Goal: Task Accomplishment & Management: Manage account settings

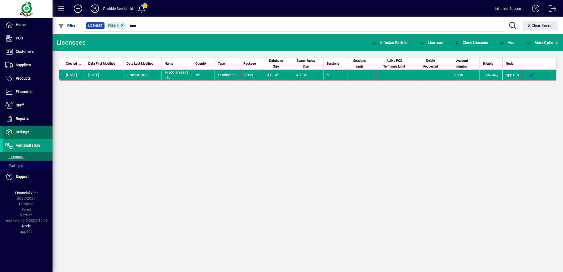
click at [25, 133] on span "Settings" at bounding box center [22, 132] width 13 height 4
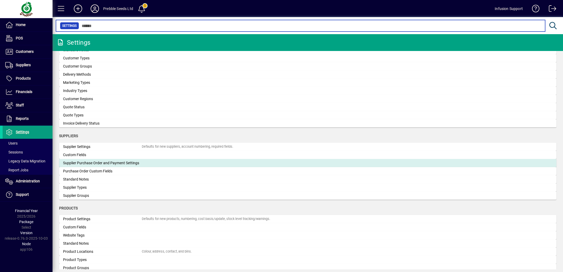
scroll to position [365, 0]
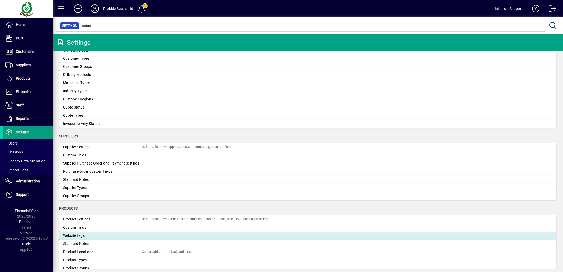
click at [77, 236] on div "Website Tags" at bounding box center [102, 236] width 79 height 6
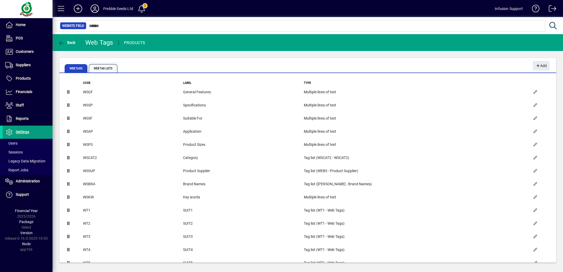
click at [100, 69] on span "Web Tag Lists" at bounding box center [103, 68] width 29 height 8
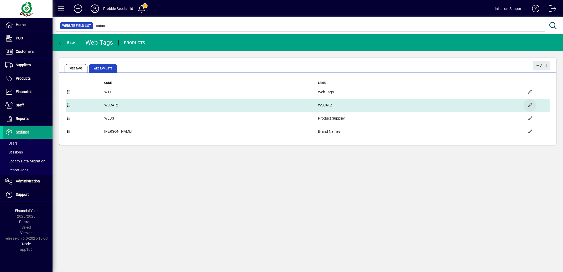
click at [531, 106] on span "button" at bounding box center [529, 105] width 13 height 13
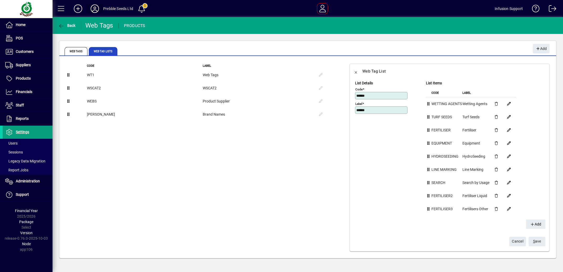
click at [94, 11] on icon at bounding box center [94, 8] width 10 height 8
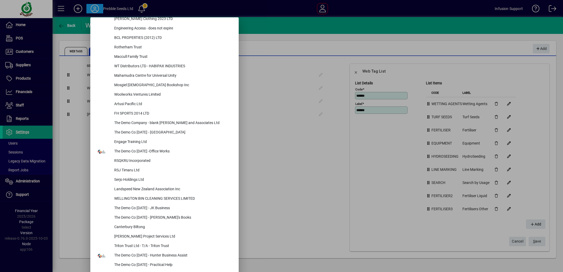
scroll to position [2031, 0]
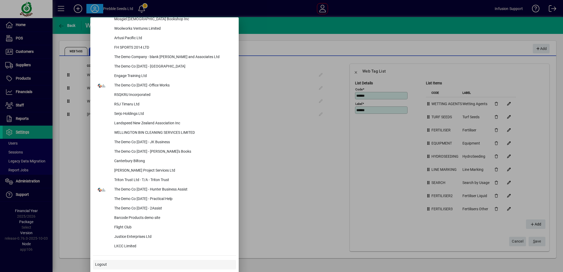
click at [98, 263] on span "Logout" at bounding box center [101, 264] width 12 height 6
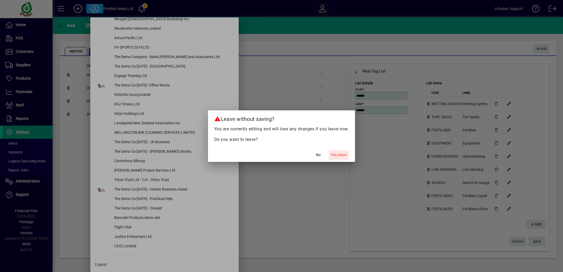
click at [335, 154] on span "Yes, leave" at bounding box center [339, 155] width 16 height 6
